Goal: Navigation & Orientation: Find specific page/section

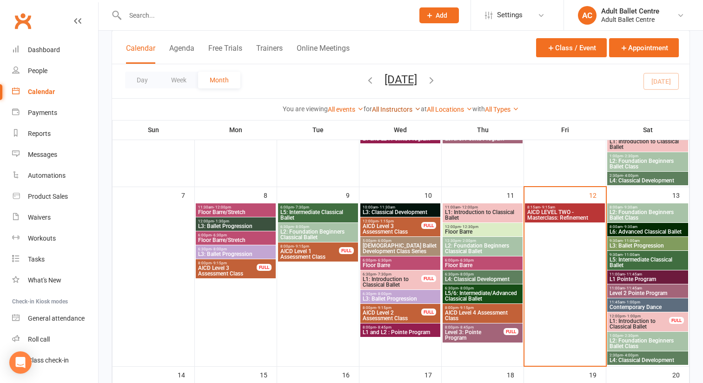
scroll to position [212, 0]
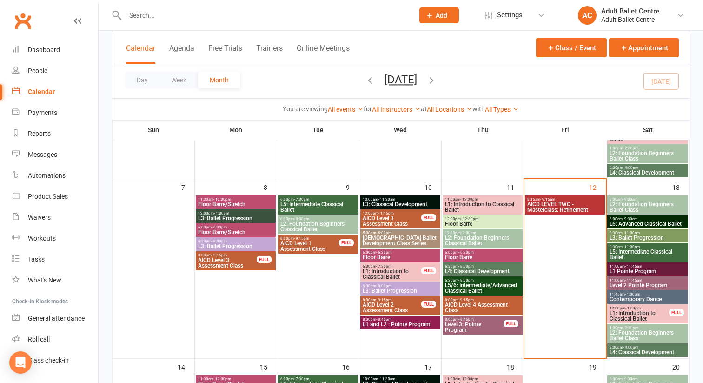
click at [574, 201] on span "AICD LEVEL TWO - Masterclass: Refinement" at bounding box center [565, 206] width 76 height 11
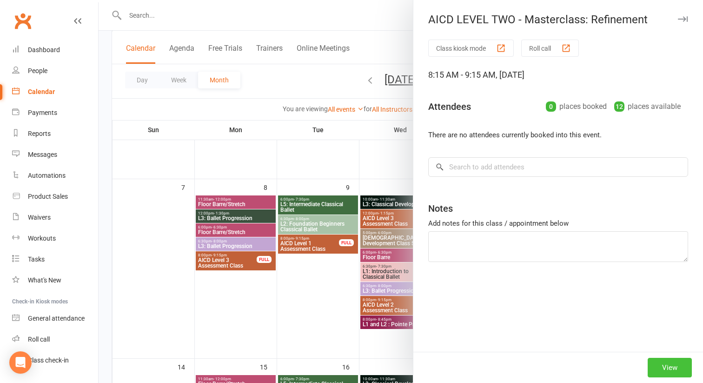
click at [668, 365] on button "View" at bounding box center [670, 368] width 44 height 20
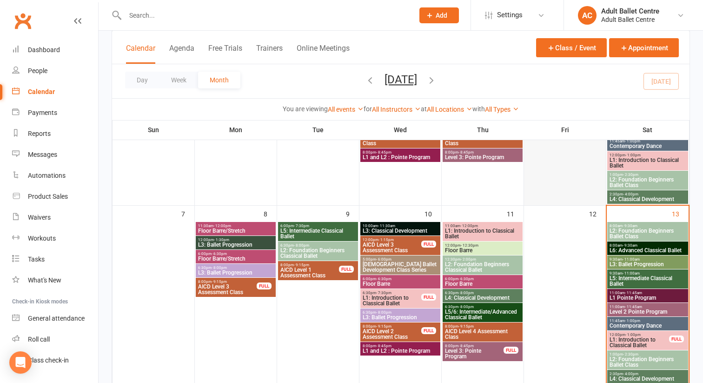
scroll to position [188, 0]
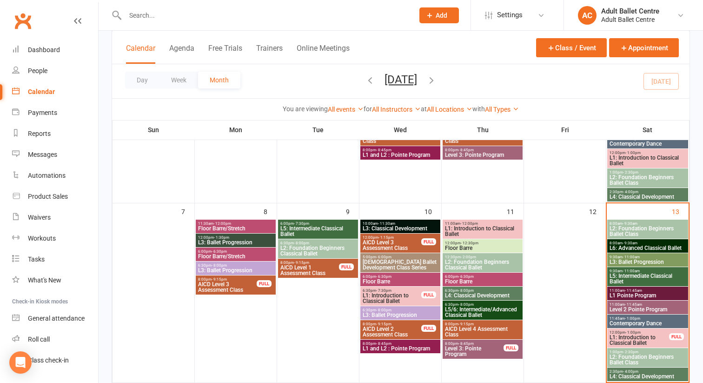
click at [629, 226] on span "L2: Foundation Beginners Ballet Class" at bounding box center [647, 231] width 77 height 11
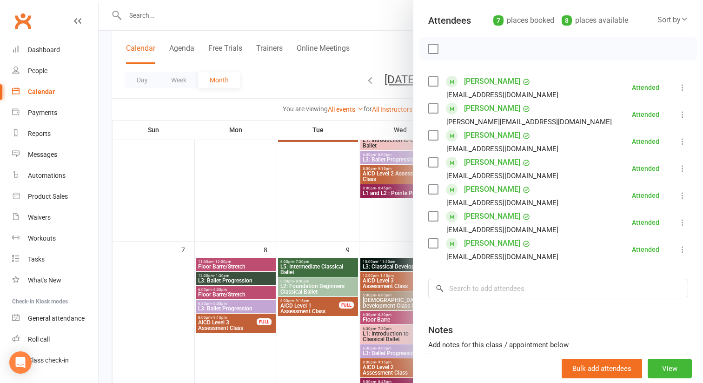
scroll to position [100, 0]
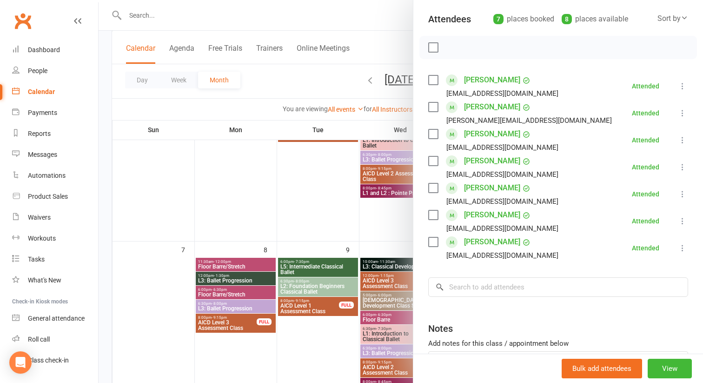
click at [385, 218] on div at bounding box center [401, 191] width 604 height 383
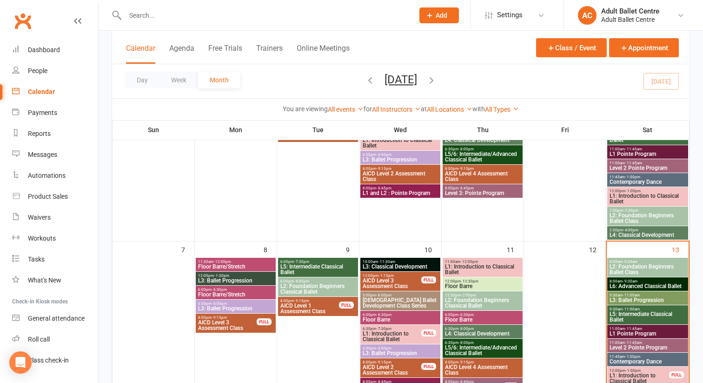
click at [643, 302] on span "L3: Ballet Progression" at bounding box center [647, 300] width 77 height 6
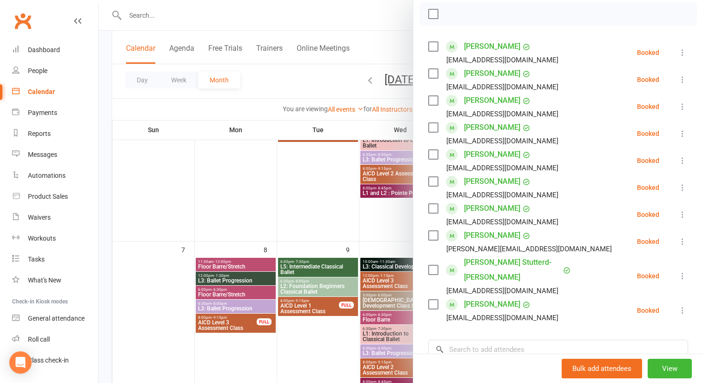
scroll to position [136, 0]
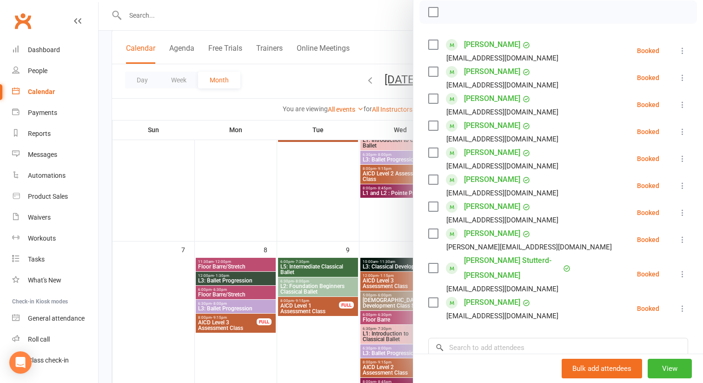
click at [382, 226] on div at bounding box center [401, 191] width 604 height 383
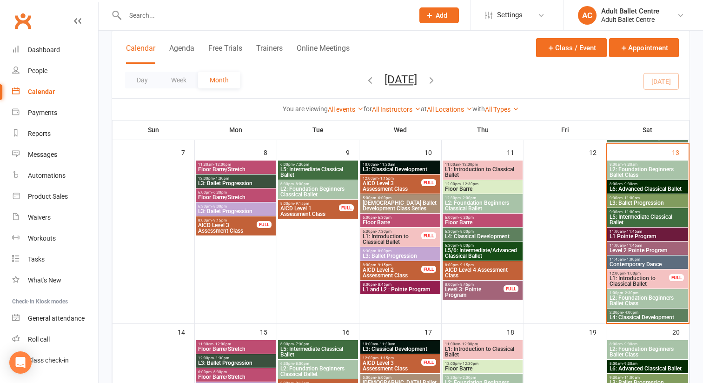
scroll to position [248, 0]
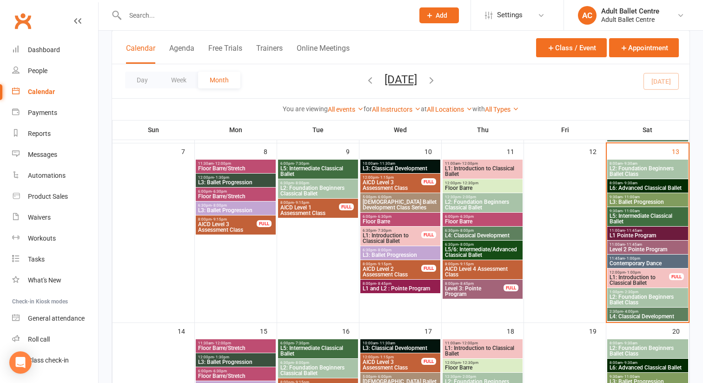
click at [648, 217] on span "L5: Intermediate Classical Ballet" at bounding box center [647, 218] width 77 height 11
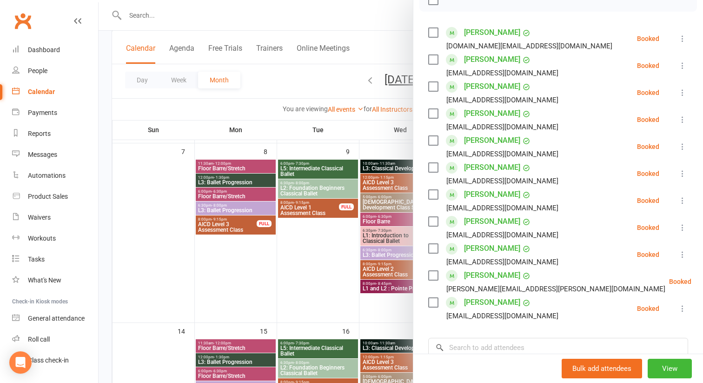
scroll to position [147, 0]
click at [321, 260] on div at bounding box center [401, 191] width 604 height 383
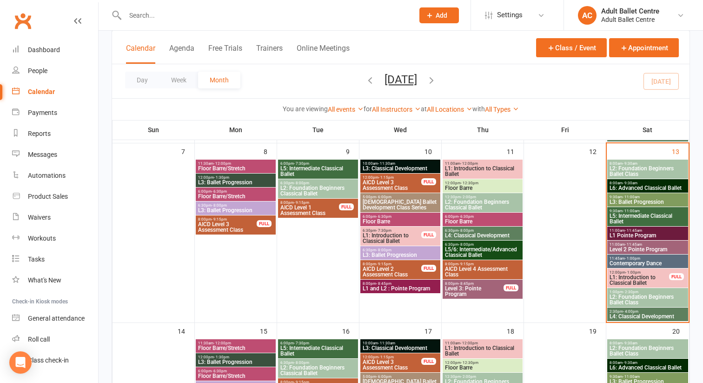
click at [631, 236] on span "L1 Pointe Program" at bounding box center [647, 235] width 77 height 6
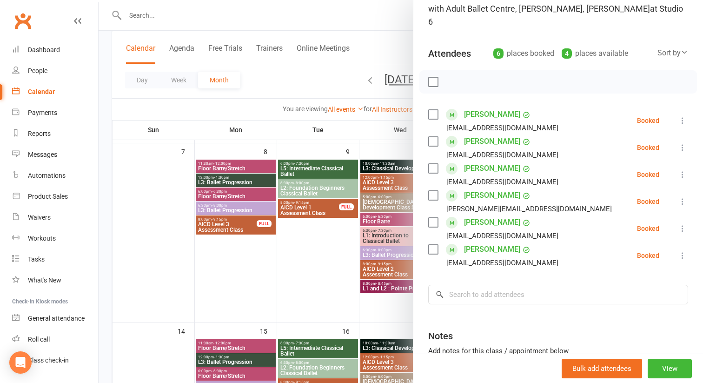
scroll to position [78, 0]
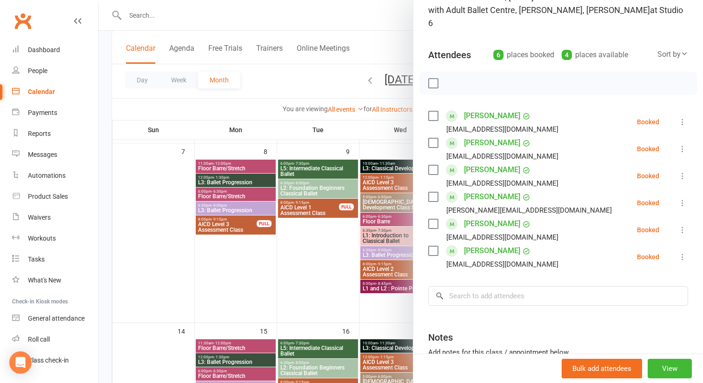
click at [378, 311] on div at bounding box center [401, 191] width 604 height 383
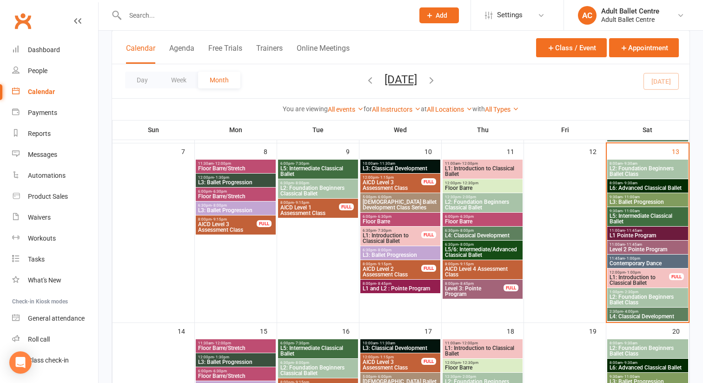
click at [625, 248] on span "Level 2 Pointe Program" at bounding box center [647, 249] width 77 height 6
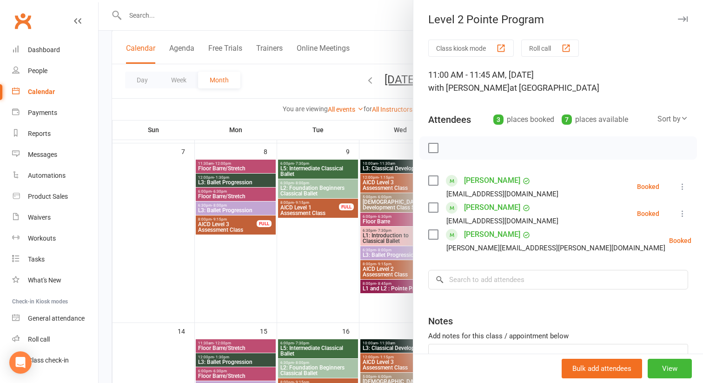
click at [345, 276] on div at bounding box center [401, 191] width 604 height 383
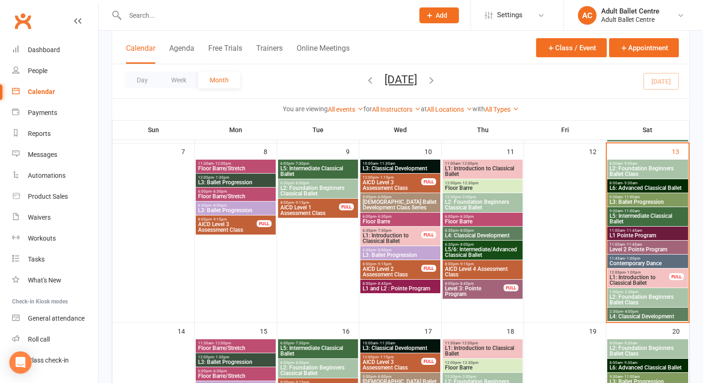
click at [626, 230] on span "- 11:45am" at bounding box center [633, 230] width 17 height 4
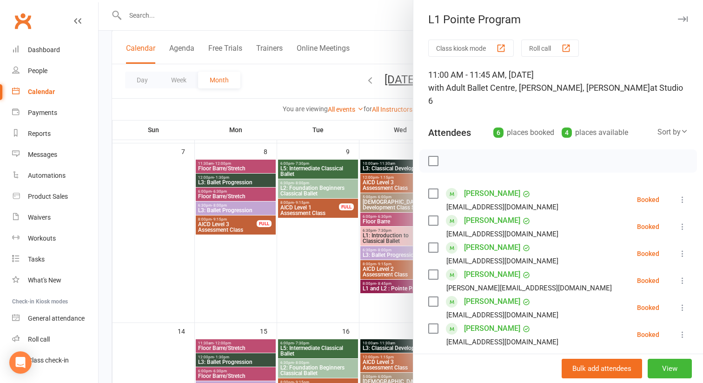
click at [378, 310] on div at bounding box center [401, 191] width 604 height 383
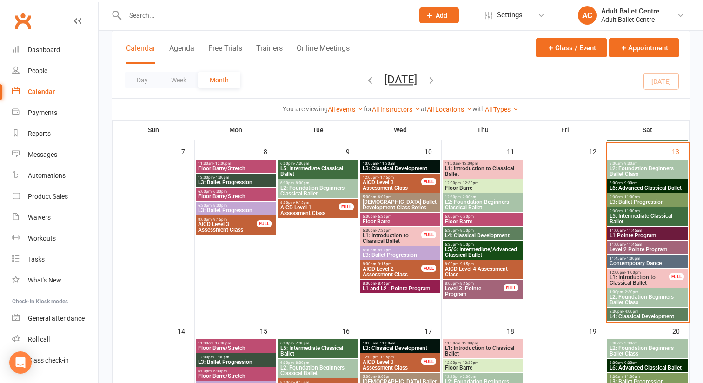
click at [628, 245] on span "- 11:45am" at bounding box center [633, 244] width 17 height 4
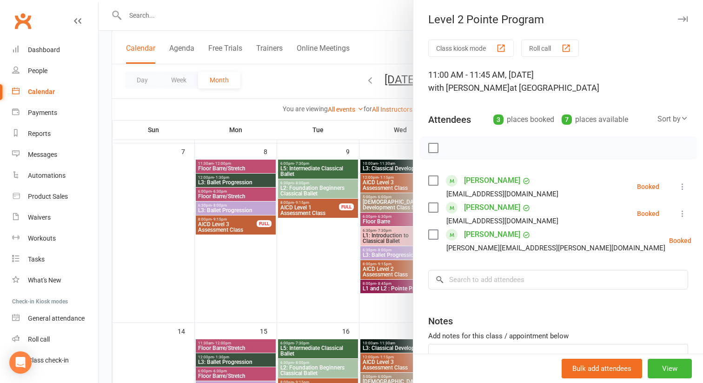
click at [405, 303] on div at bounding box center [401, 191] width 604 height 383
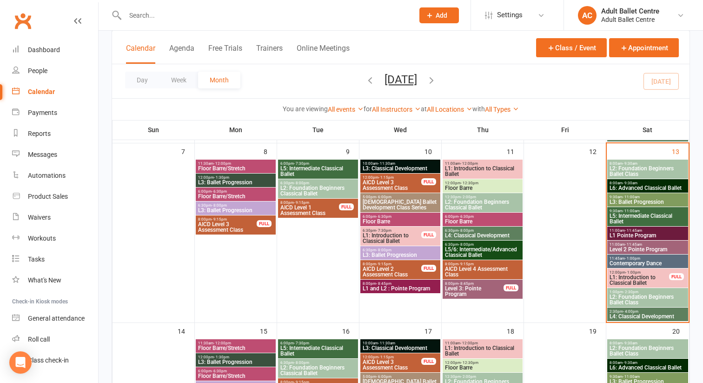
click at [613, 292] on span "1:00pm - 2:30pm" at bounding box center [647, 292] width 77 height 4
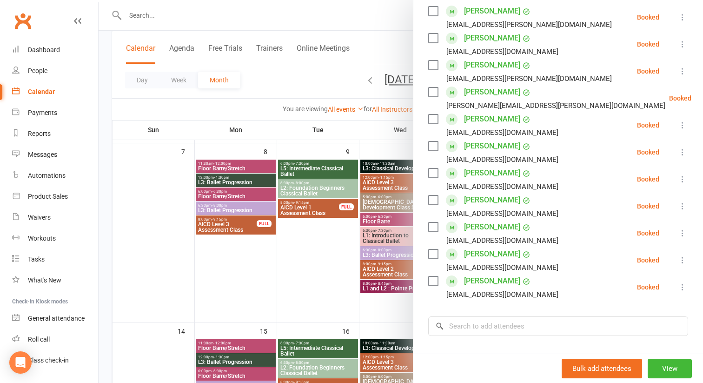
scroll to position [157, 0]
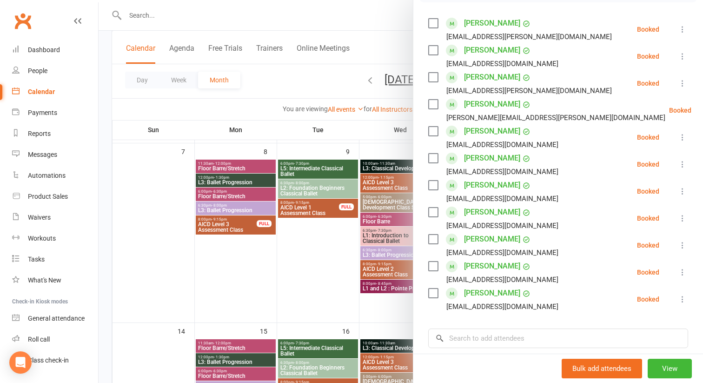
click at [375, 308] on div at bounding box center [401, 191] width 604 height 383
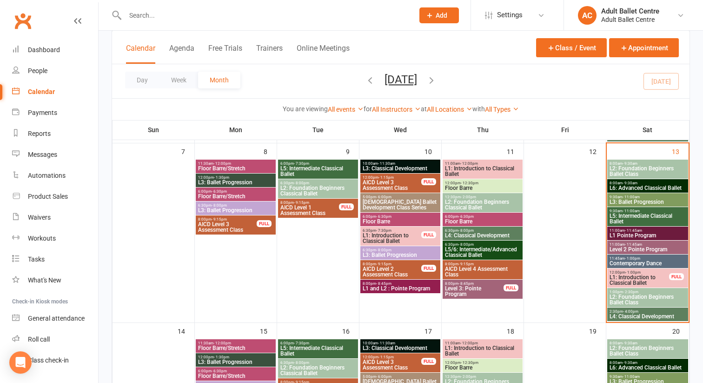
click at [628, 302] on span "L2: Foundation Beginners Ballet Class" at bounding box center [647, 299] width 77 height 11
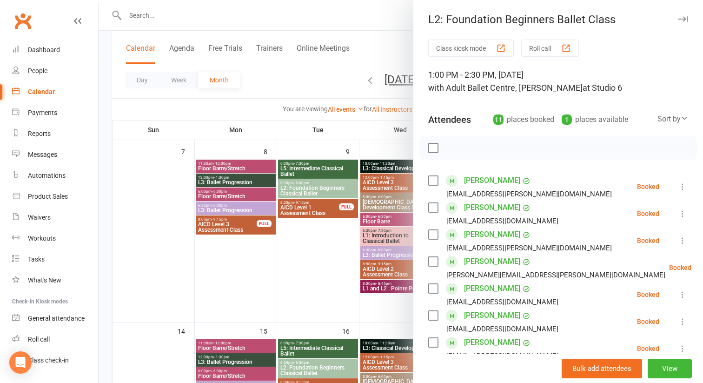
click at [399, 302] on div at bounding box center [401, 191] width 604 height 383
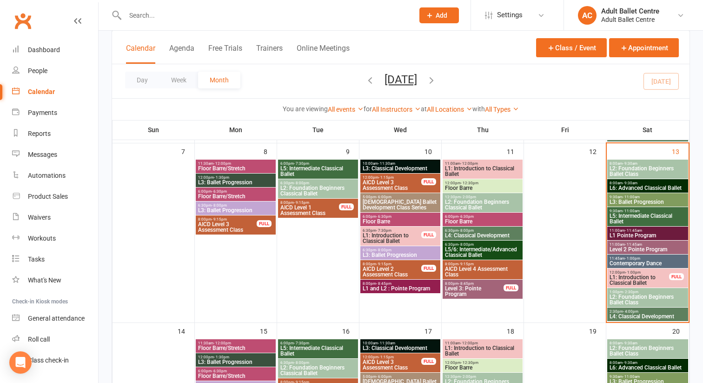
click at [616, 313] on span "L4: Classical Development" at bounding box center [647, 316] width 77 height 6
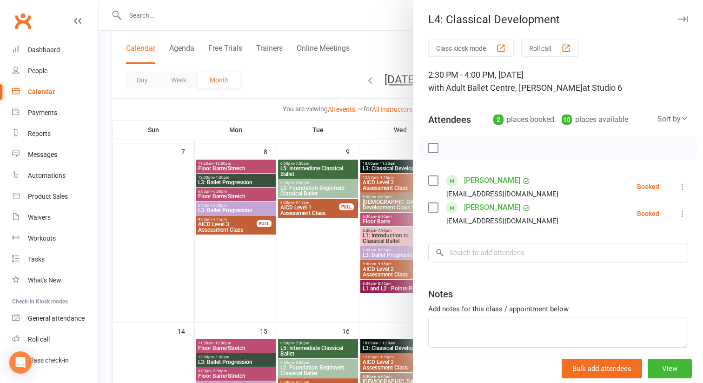
click at [385, 312] on div at bounding box center [401, 191] width 604 height 383
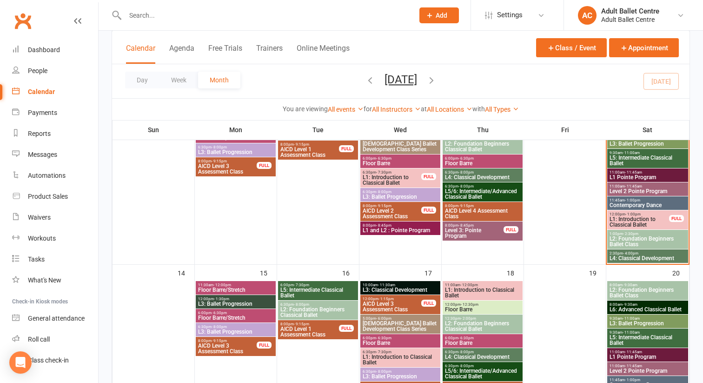
scroll to position [299, 0]
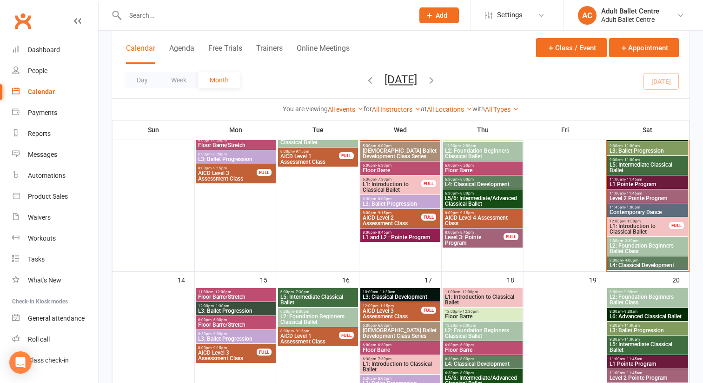
click at [243, 294] on span "Floor Barre/Stretch" at bounding box center [236, 297] width 76 height 6
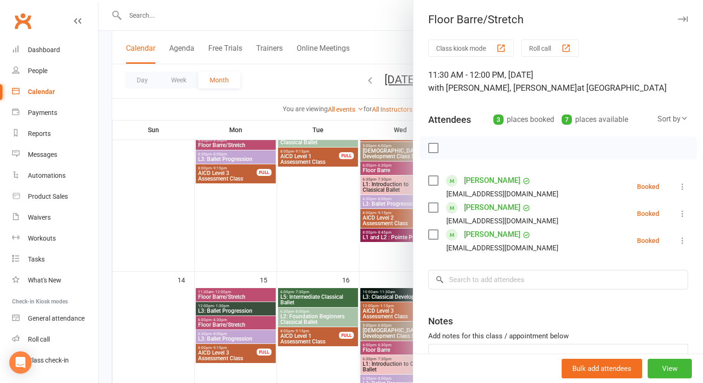
click at [240, 306] on div at bounding box center [401, 191] width 604 height 383
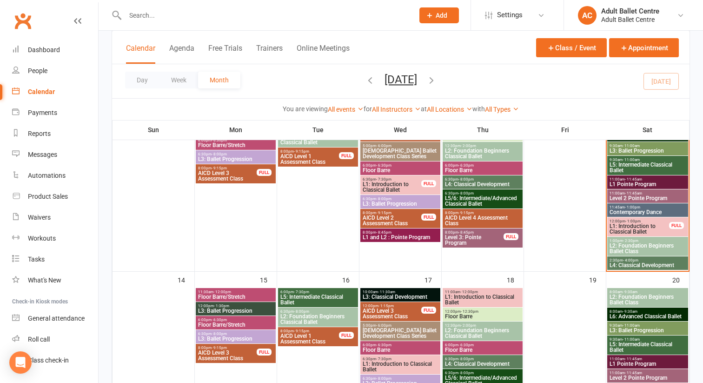
click at [240, 306] on span "12:00pm - 1:30pm" at bounding box center [236, 306] width 76 height 4
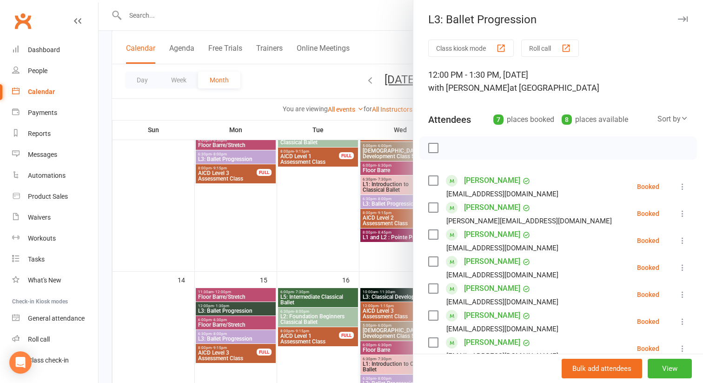
click at [240, 320] on div at bounding box center [401, 191] width 604 height 383
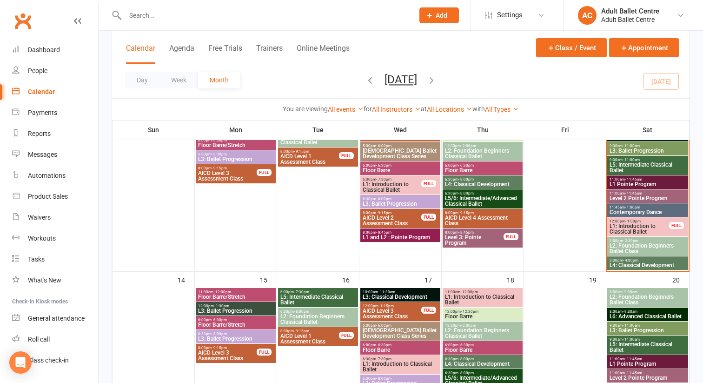
click at [240, 320] on span "6:00pm - 6:30pm" at bounding box center [236, 320] width 76 height 4
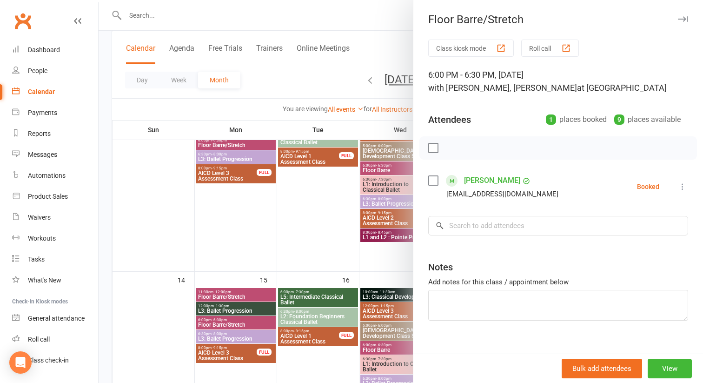
click at [238, 338] on div at bounding box center [401, 191] width 604 height 383
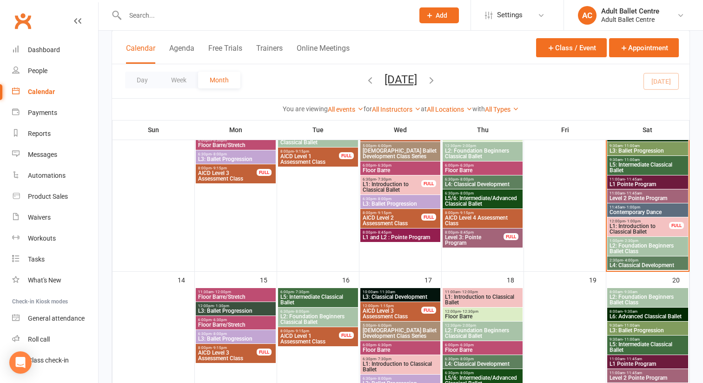
click at [238, 338] on span "L3: Ballet Progression" at bounding box center [236, 339] width 76 height 6
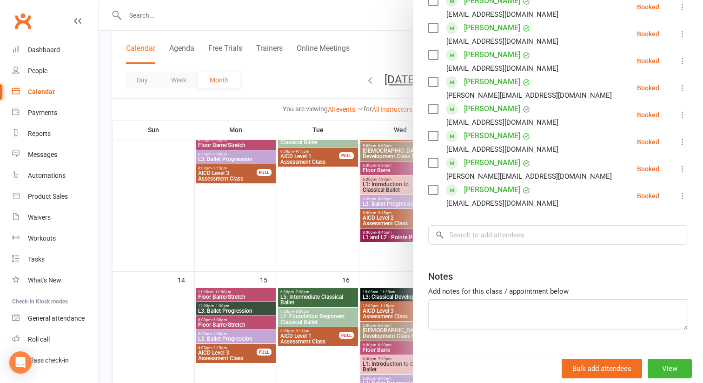
scroll to position [202, 0]
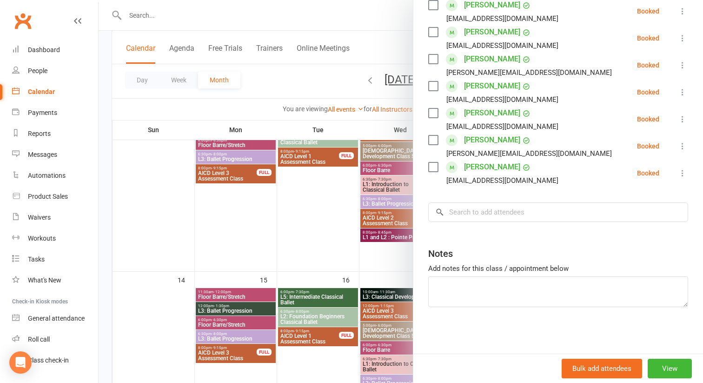
click at [343, 258] on div at bounding box center [401, 191] width 604 height 383
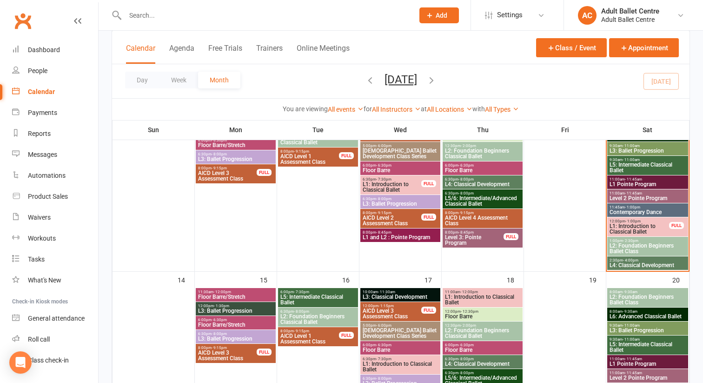
click at [654, 79] on div "Day Week Month [DATE] [DATE] Sun Mon Tue Wed Thu Fri Sat 31 01 02 03 04 05 06 0…" at bounding box center [400, 81] width 577 height 34
click at [658, 82] on div "Day Week Month [DATE] [DATE] Sun Mon Tue Wed Thu Fri Sat 31 01 02 03 04 05 06 0…" at bounding box center [400, 81] width 577 height 34
click at [40, 67] on div "People" at bounding box center [38, 70] width 20 height 7
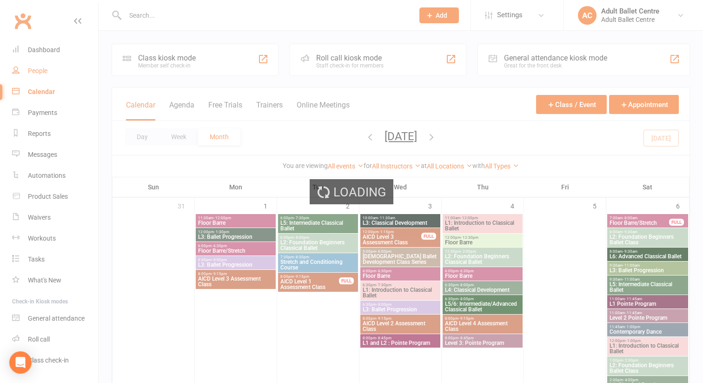
select select "100"
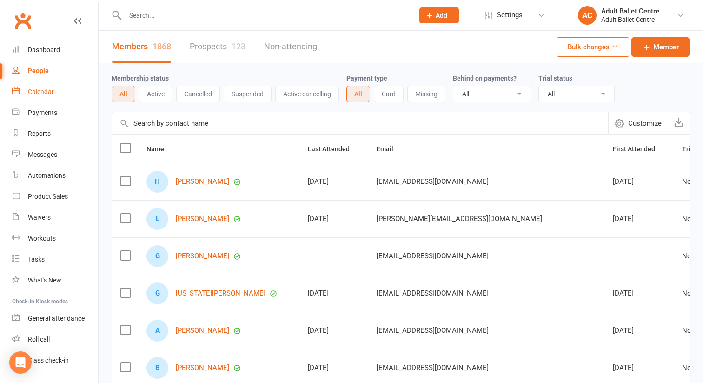
click at [37, 94] on div "Calendar" at bounding box center [41, 91] width 26 height 7
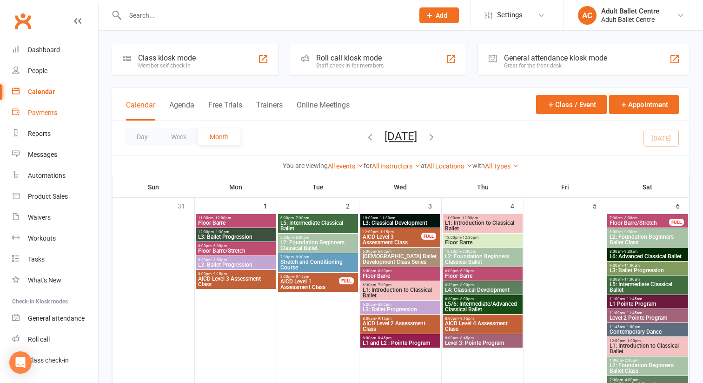
click at [42, 112] on div "Payments" at bounding box center [42, 112] width 29 height 7
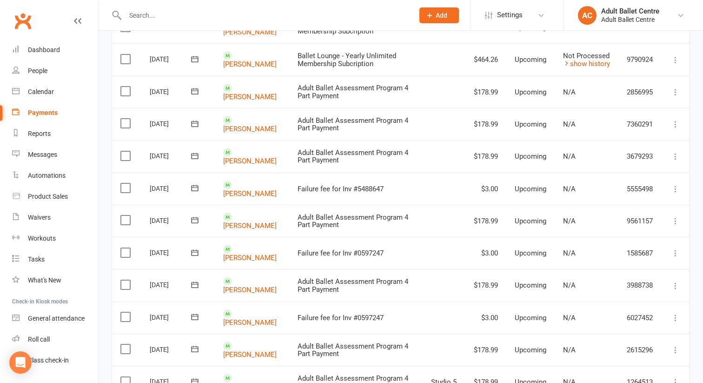
scroll to position [528, 0]
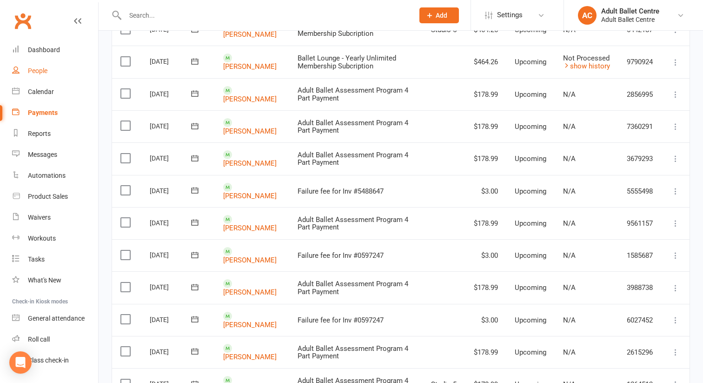
click at [52, 76] on link "People" at bounding box center [55, 70] width 86 height 21
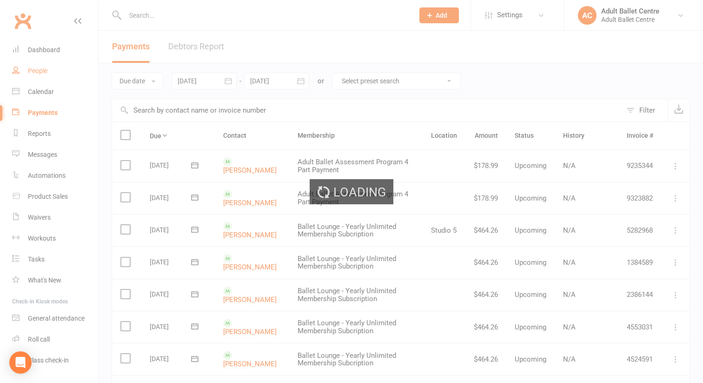
select select "100"
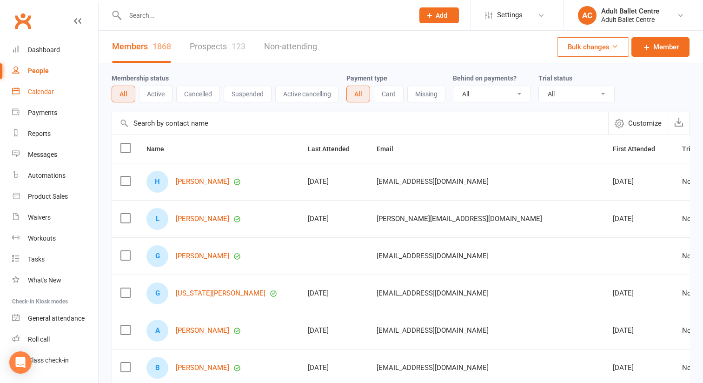
click at [51, 92] on div "Calendar" at bounding box center [41, 91] width 26 height 7
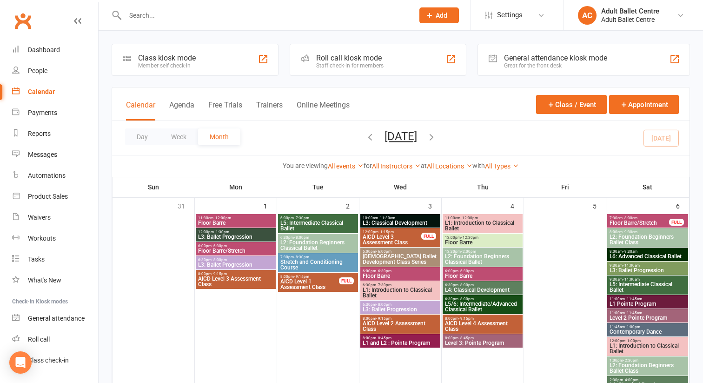
click at [144, 11] on input "text" at bounding box center [264, 15] width 285 height 13
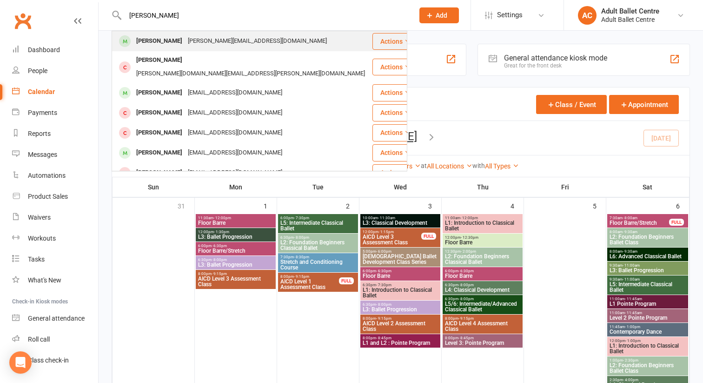
type input "[PERSON_NAME]"
click at [148, 42] on div "[PERSON_NAME]" at bounding box center [159, 40] width 52 height 13
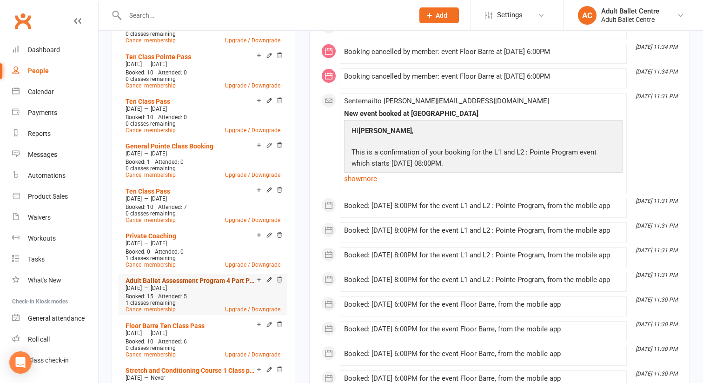
scroll to position [418, 0]
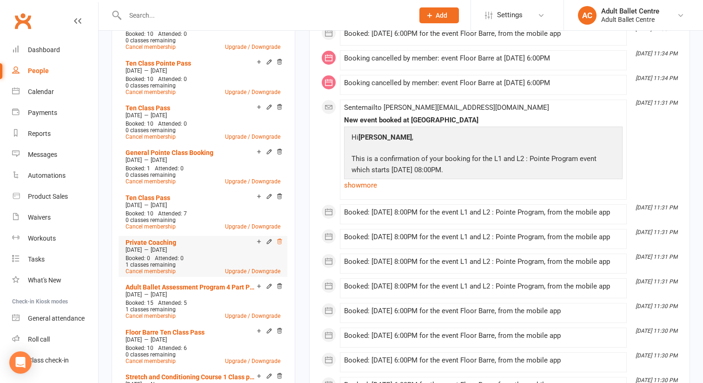
click at [278, 238] on icon at bounding box center [279, 241] width 7 height 7
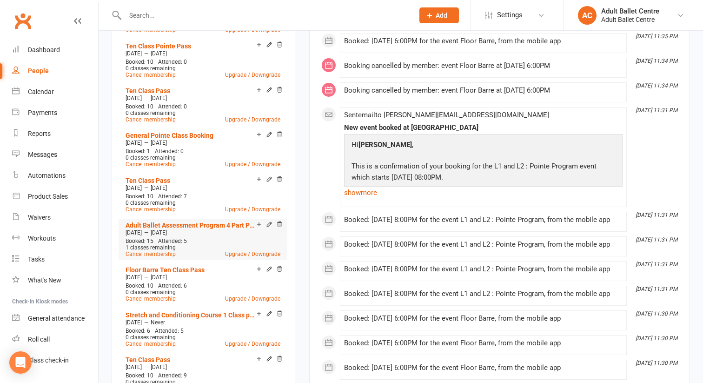
scroll to position [424, 0]
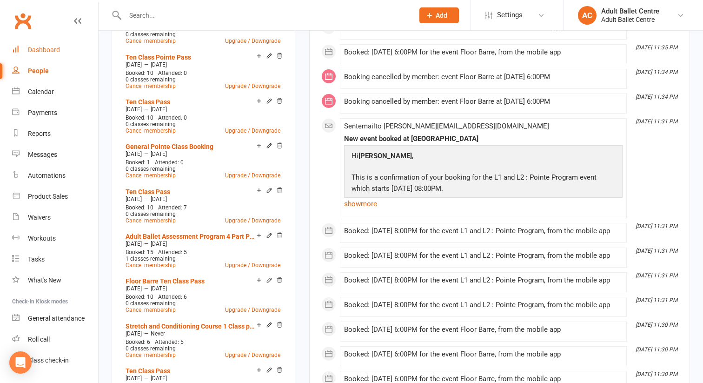
click at [42, 40] on link "Dashboard" at bounding box center [55, 50] width 86 height 21
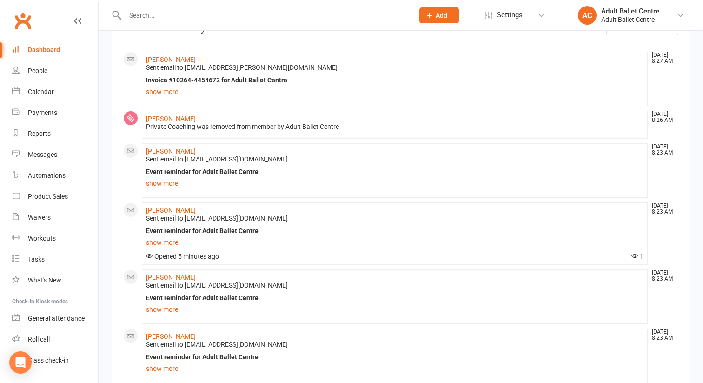
scroll to position [66, 0]
click at [151, 92] on link "show more" at bounding box center [395, 90] width 498 height 13
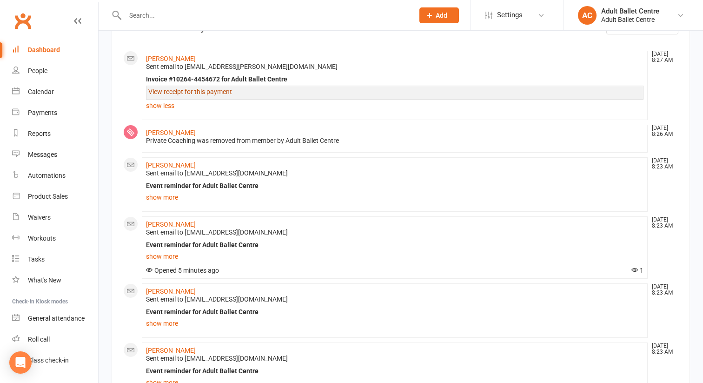
click at [167, 95] on link "View receipt for this payment" at bounding box center [190, 91] width 84 height 7
click at [43, 51] on div "Dashboard" at bounding box center [44, 49] width 32 height 7
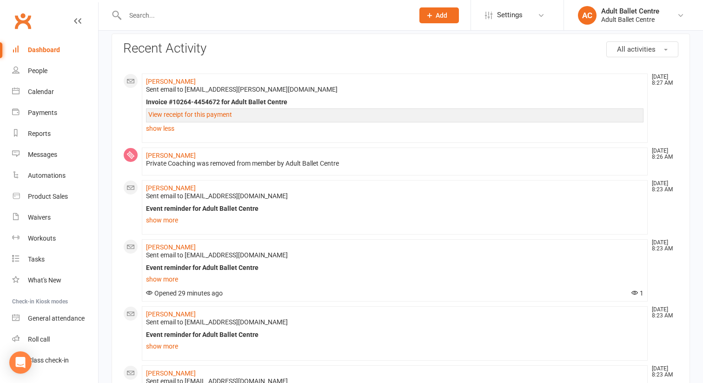
scroll to position [0, 0]
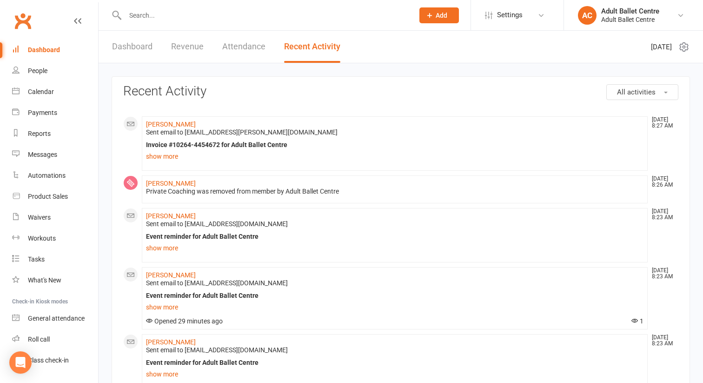
click at [238, 45] on link "Attendance" at bounding box center [243, 47] width 43 height 32
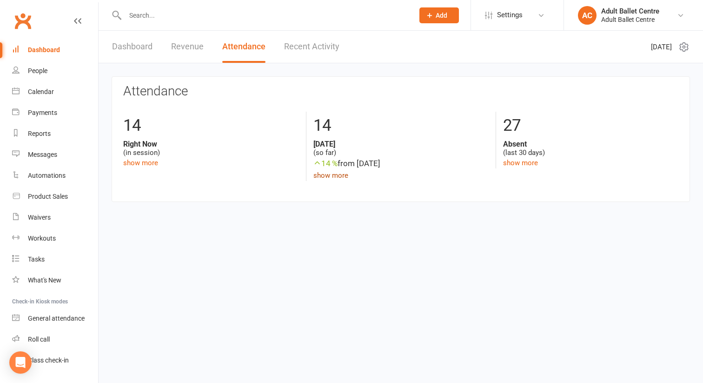
click at [319, 178] on link "show more" at bounding box center [330, 175] width 35 height 8
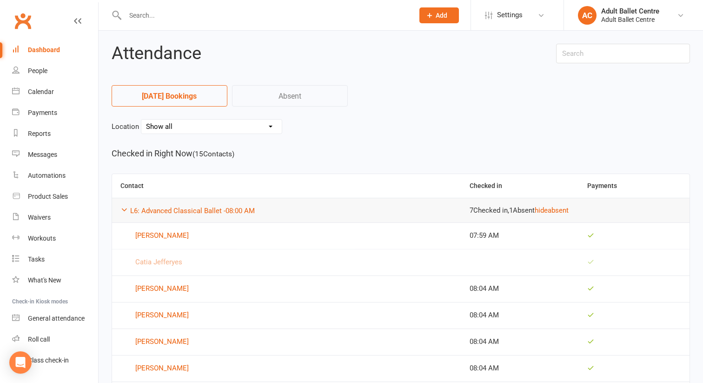
click at [297, 100] on link "Absent" at bounding box center [290, 95] width 116 height 21
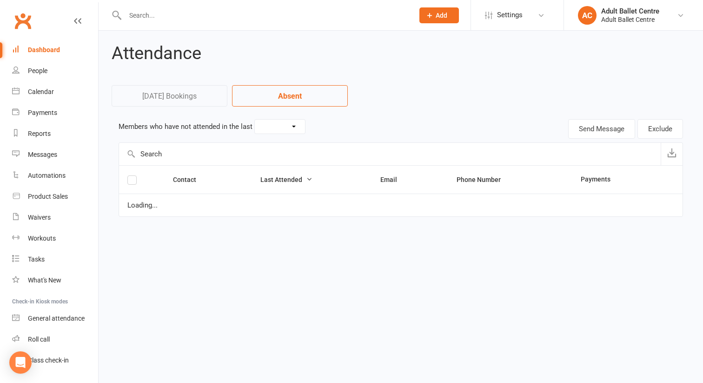
select select "30"
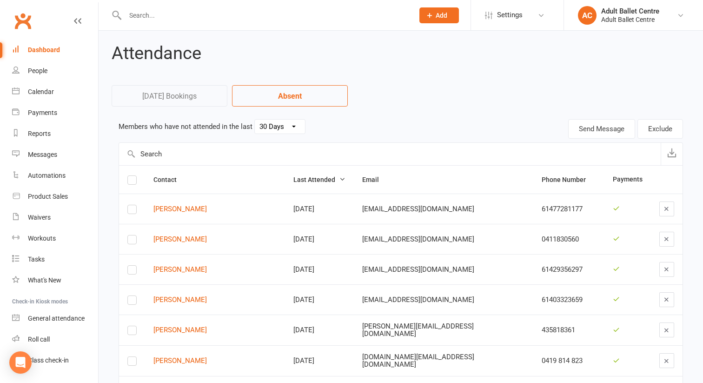
click at [182, 95] on link "Today's Bookings" at bounding box center [170, 95] width 116 height 21
